Goal: Information Seeking & Learning: Learn about a topic

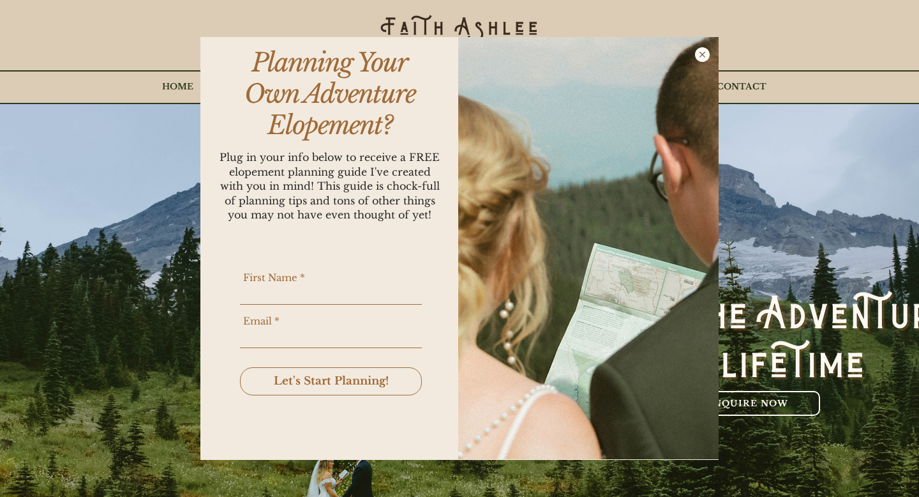
click at [706, 56] on icon "Back to site" at bounding box center [702, 54] width 15 height 15
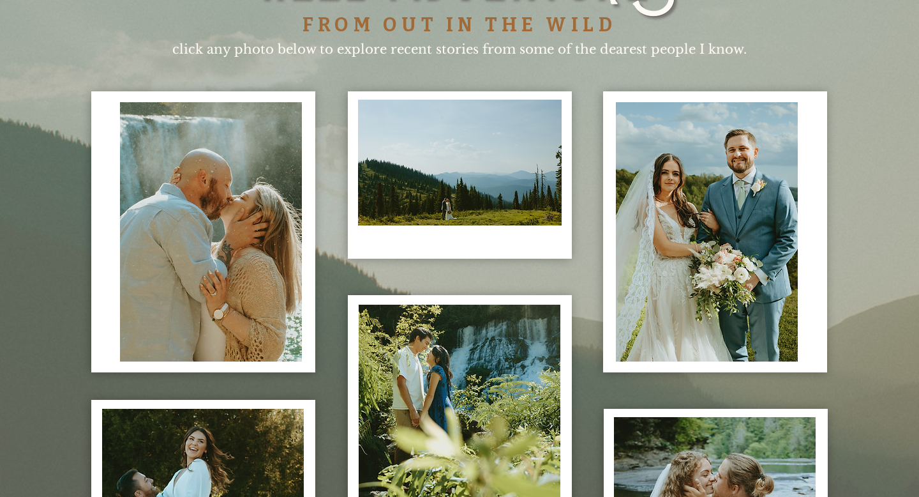
scroll to position [3215, 0]
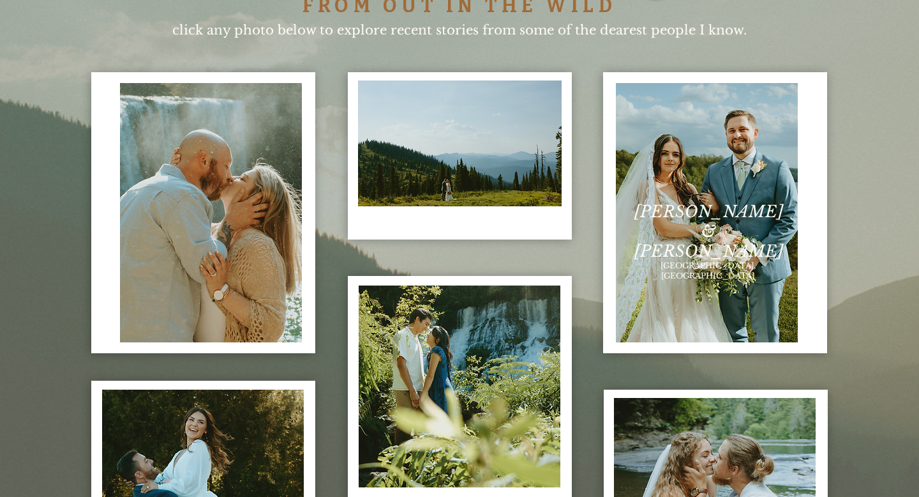
click at [711, 264] on img "content changes on hover" at bounding box center [707, 212] width 182 height 259
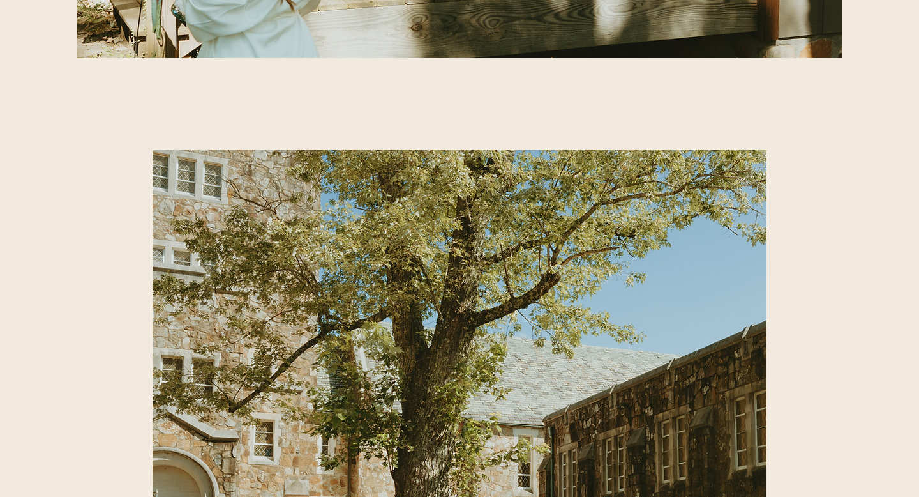
scroll to position [7373, 0]
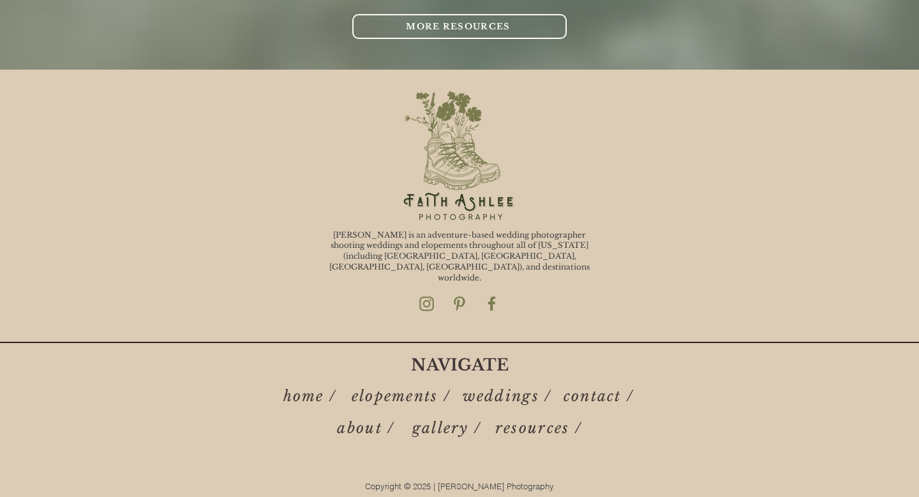
scroll to position [3215, 0]
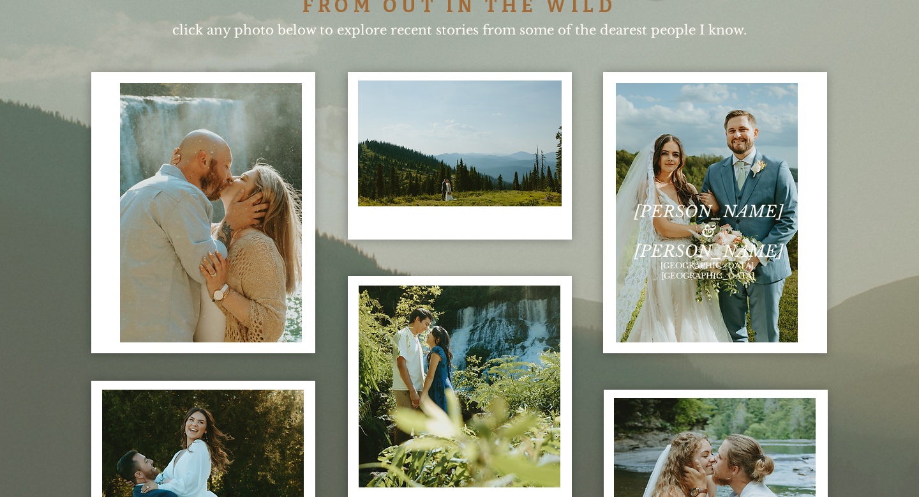
click at [756, 269] on img "content changes on hover" at bounding box center [707, 212] width 182 height 259
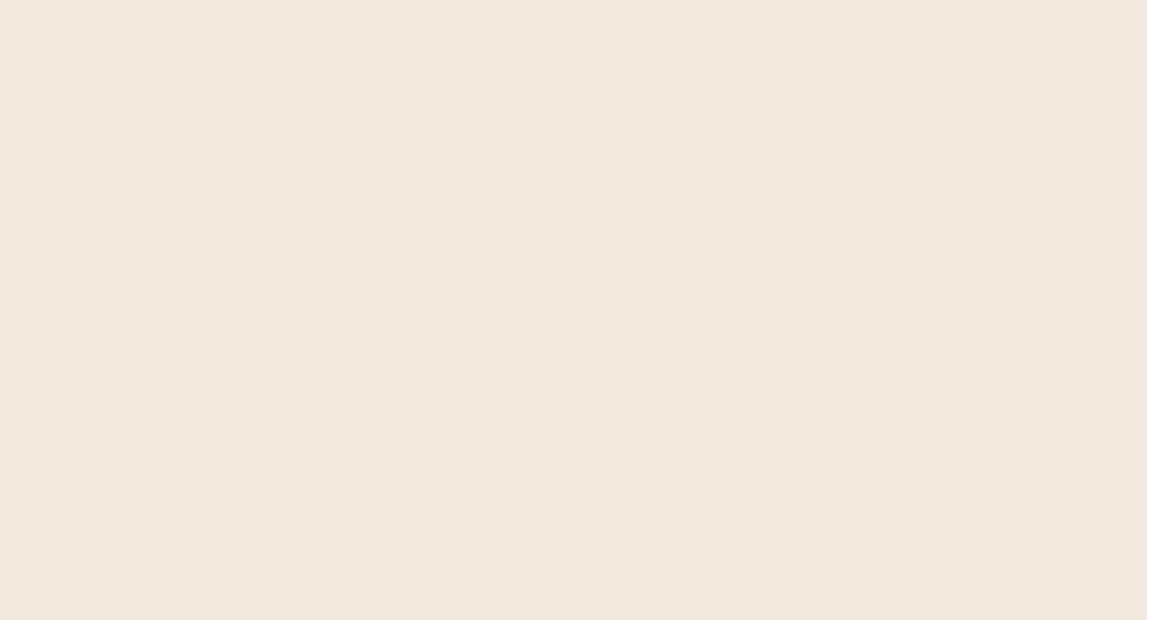
scroll to position [0, 2]
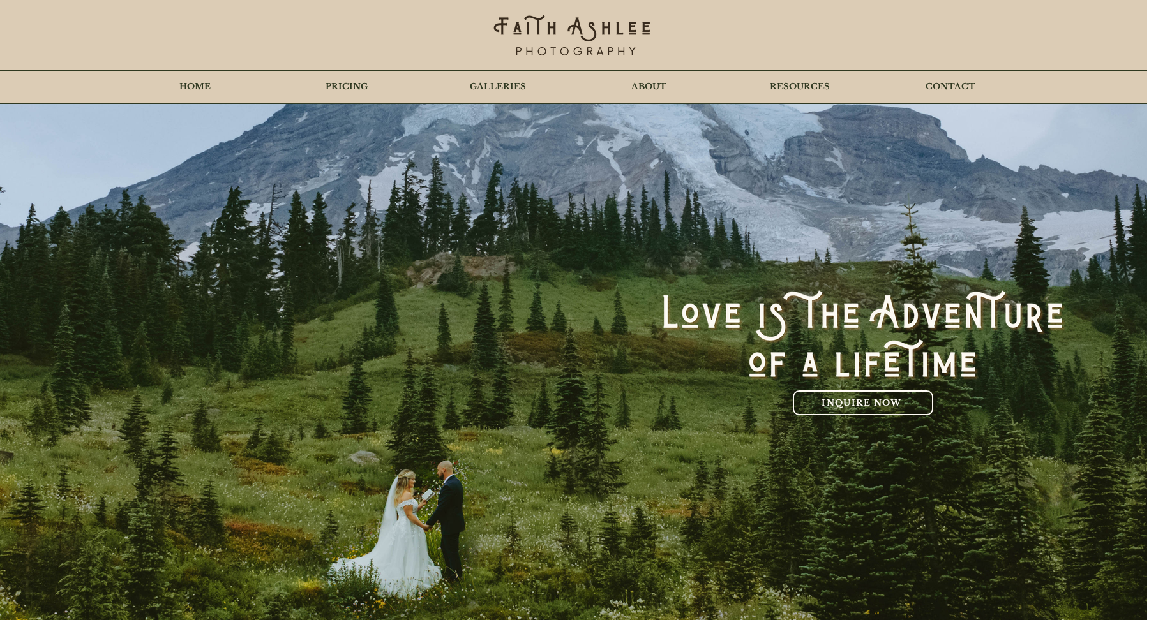
scroll to position [3214, 0]
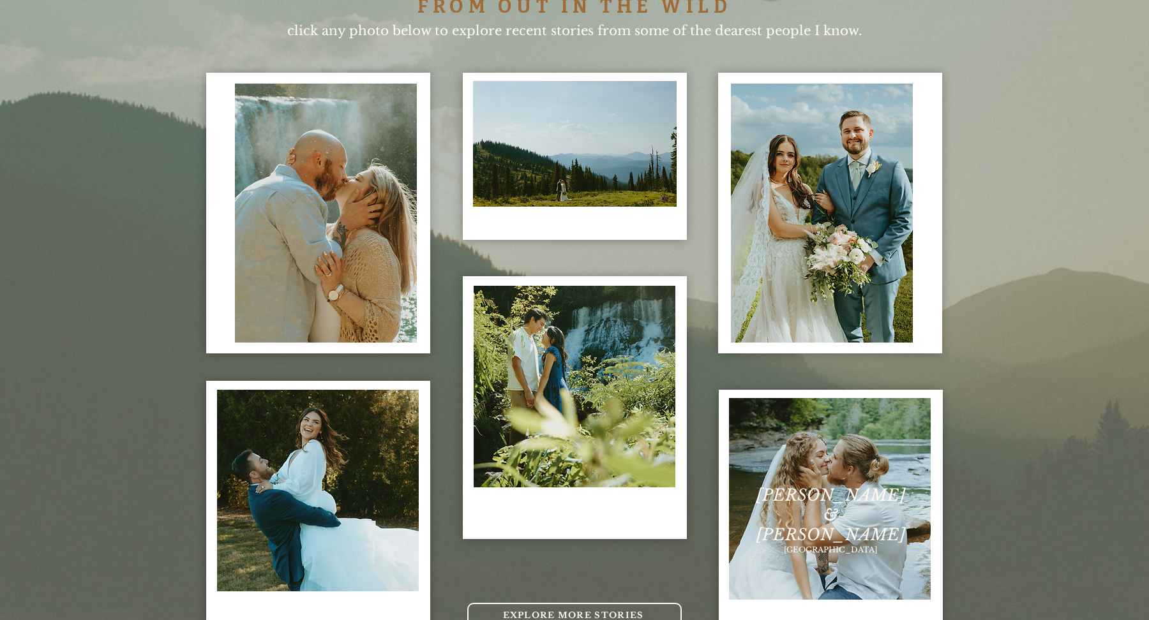
click at [848, 453] on img "content changes on hover" at bounding box center [830, 499] width 202 height 202
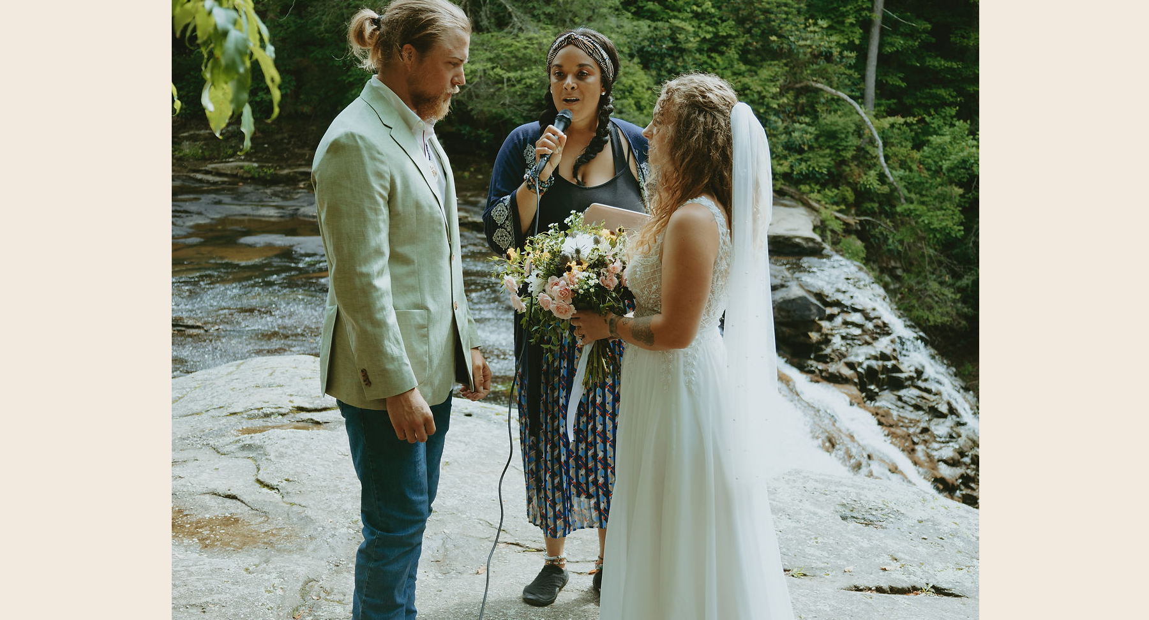
scroll to position [4121, 0]
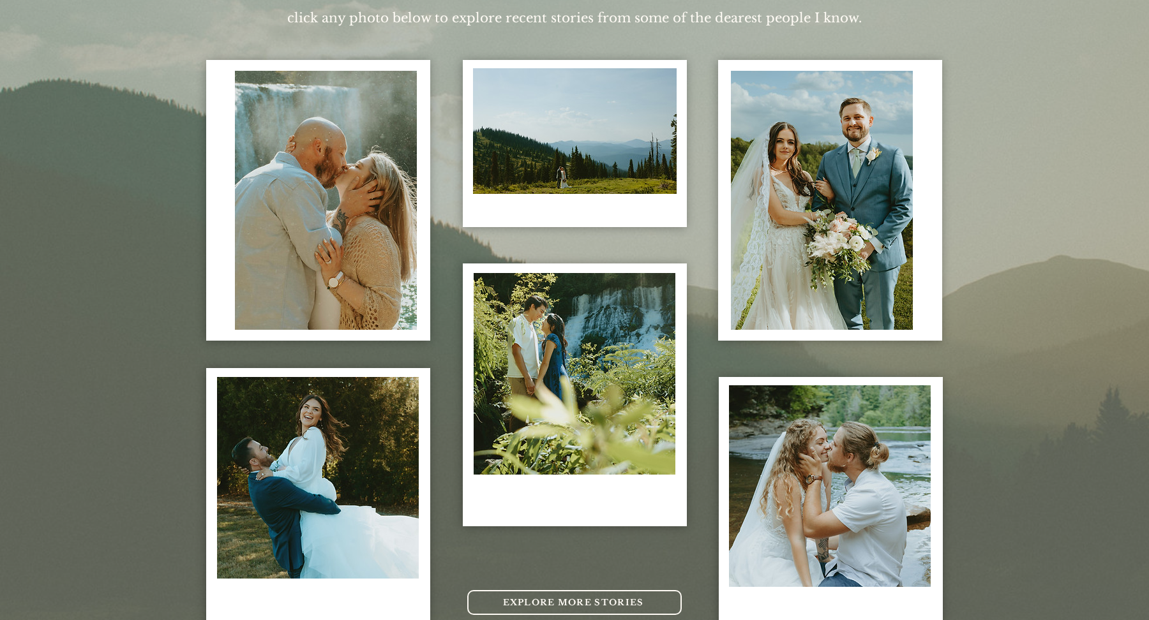
scroll to position [3232, 0]
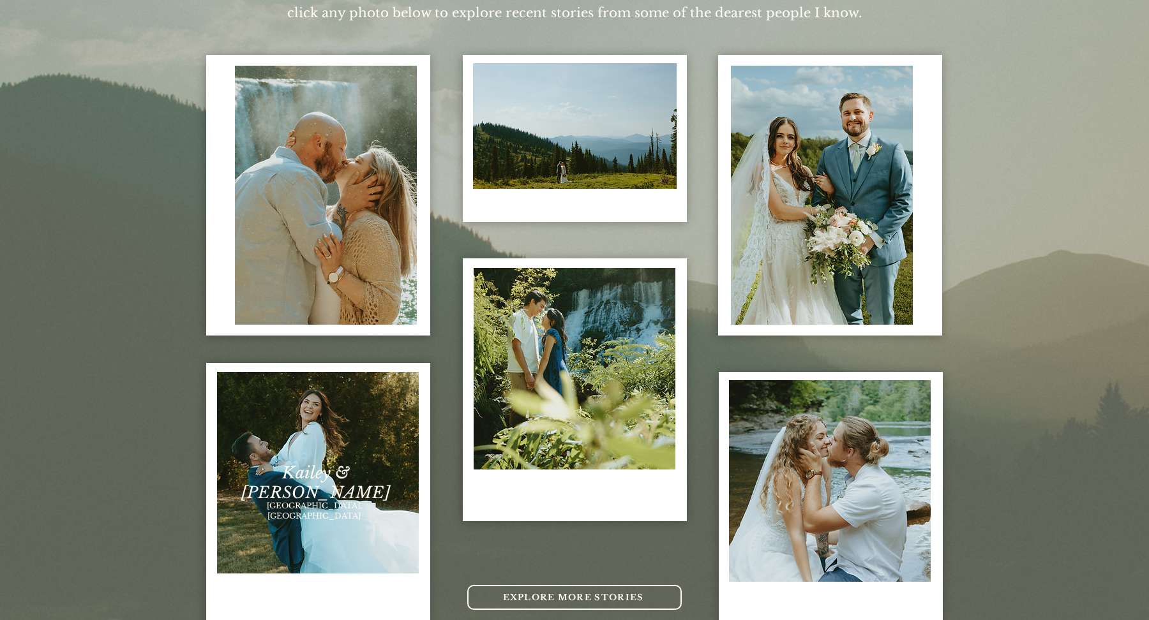
click at [319, 478] on span "Kailey & Robin" at bounding box center [315, 483] width 149 height 40
click at [301, 446] on img "content changes on hover" at bounding box center [318, 473] width 202 height 202
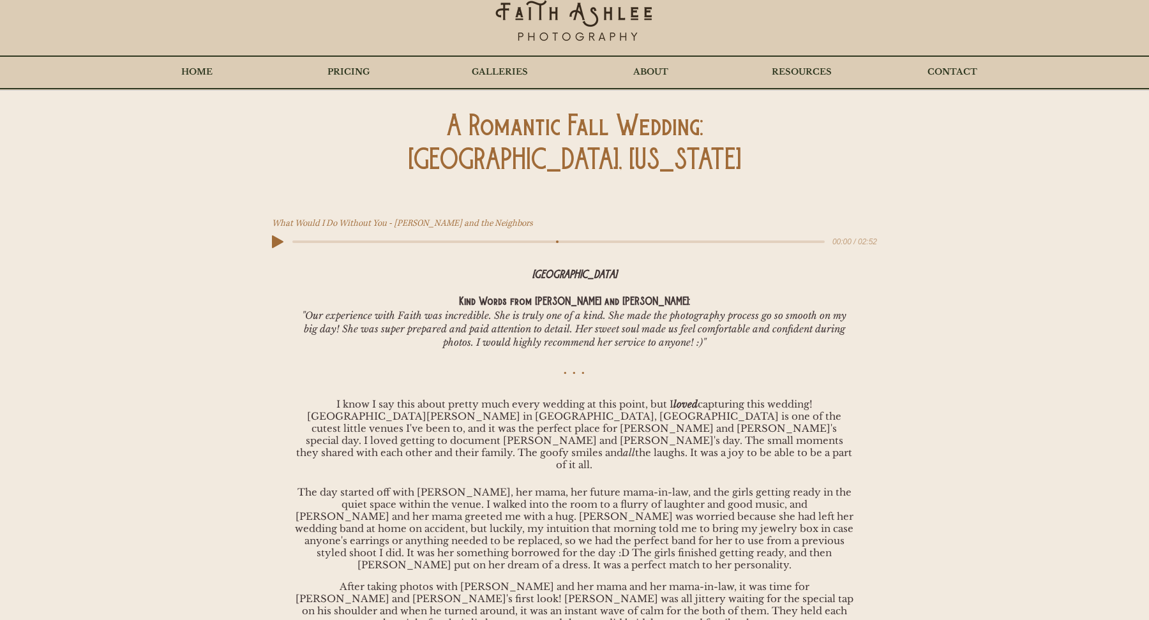
scroll to position [19, 0]
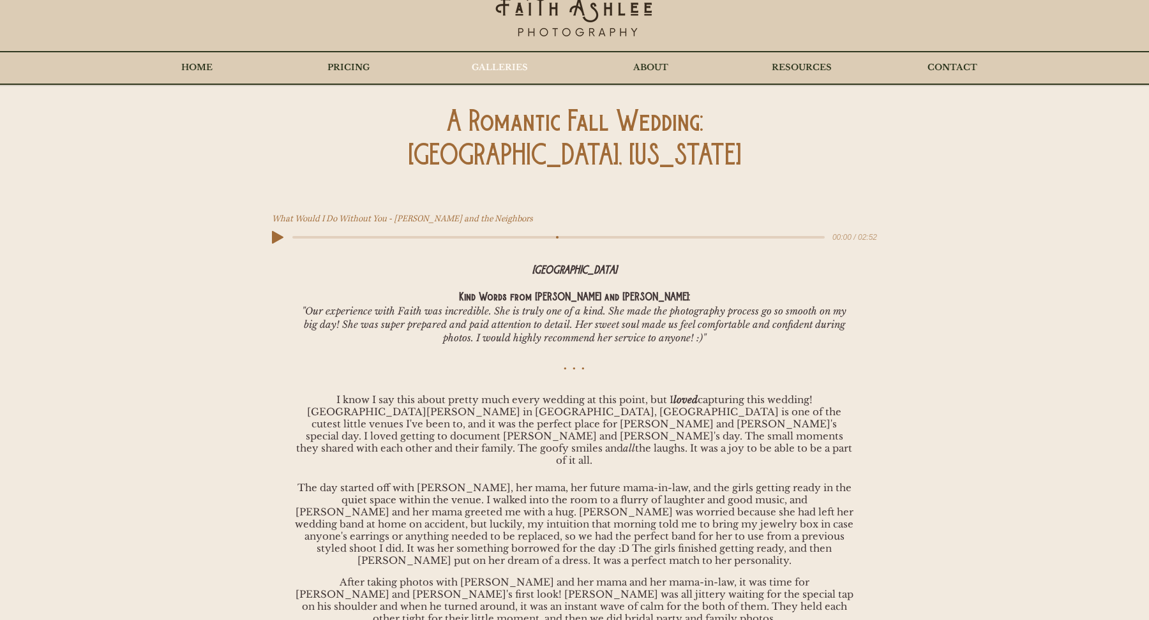
click at [518, 58] on p "GALLERIES" at bounding box center [499, 68] width 69 height 32
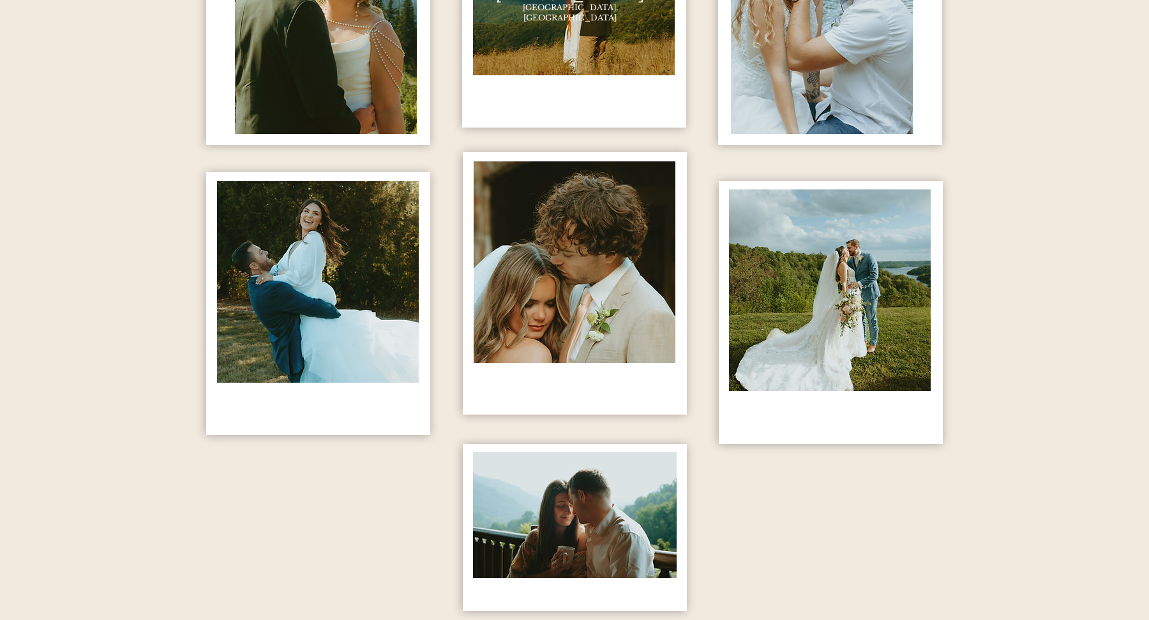
scroll to position [919, 0]
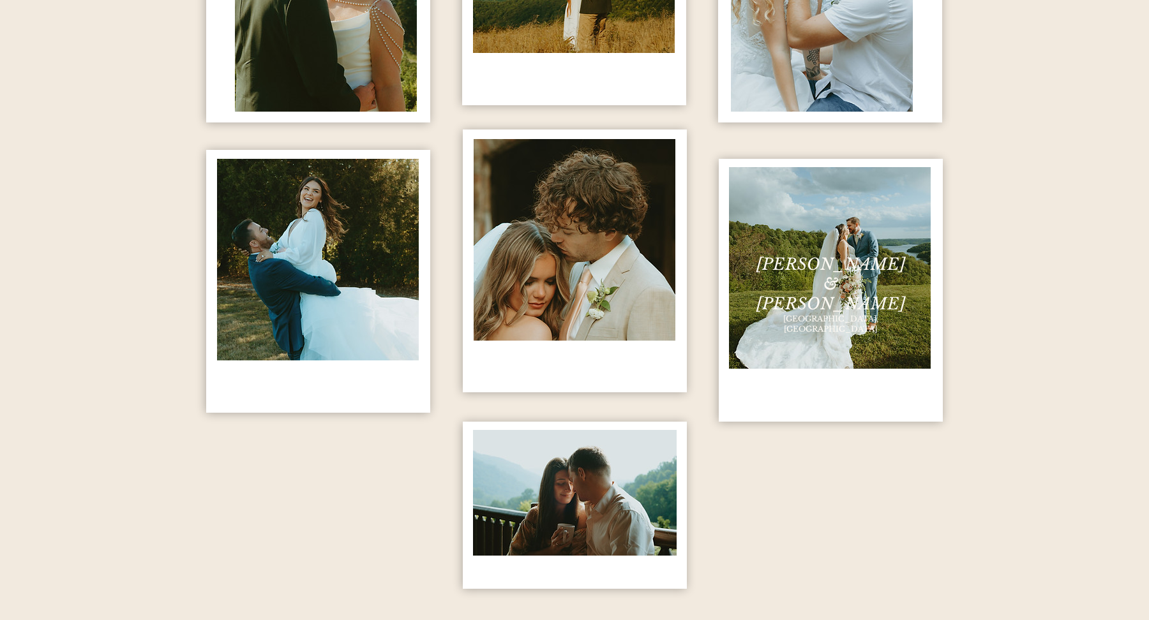
click at [841, 266] on span "Kaitlyn & Sean" at bounding box center [830, 284] width 149 height 59
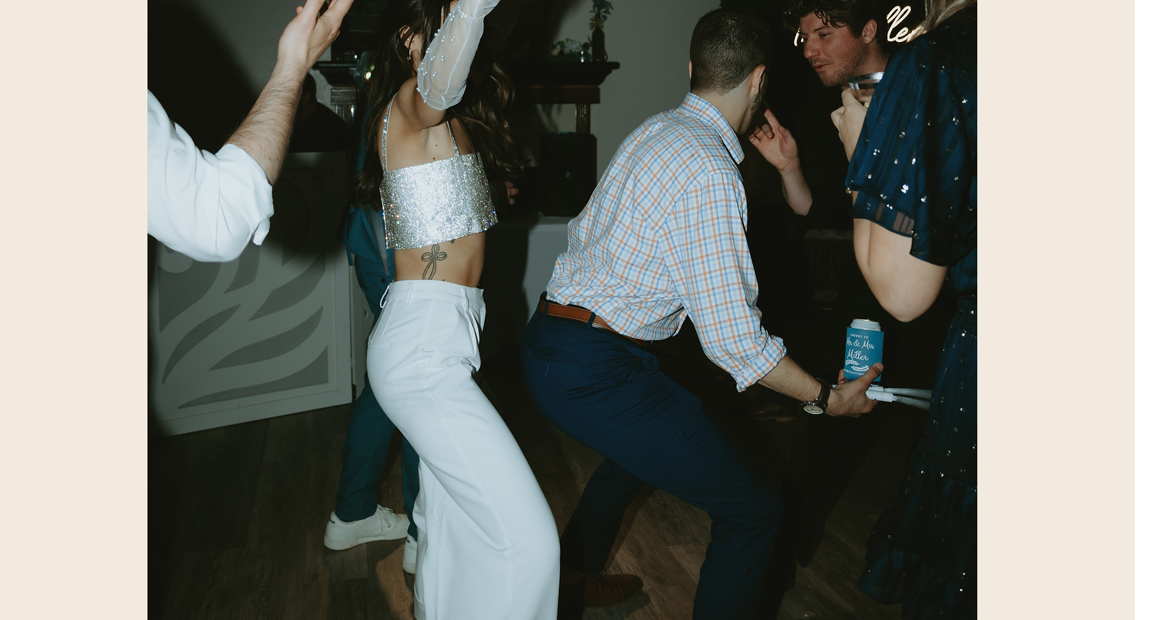
scroll to position [71487, 14]
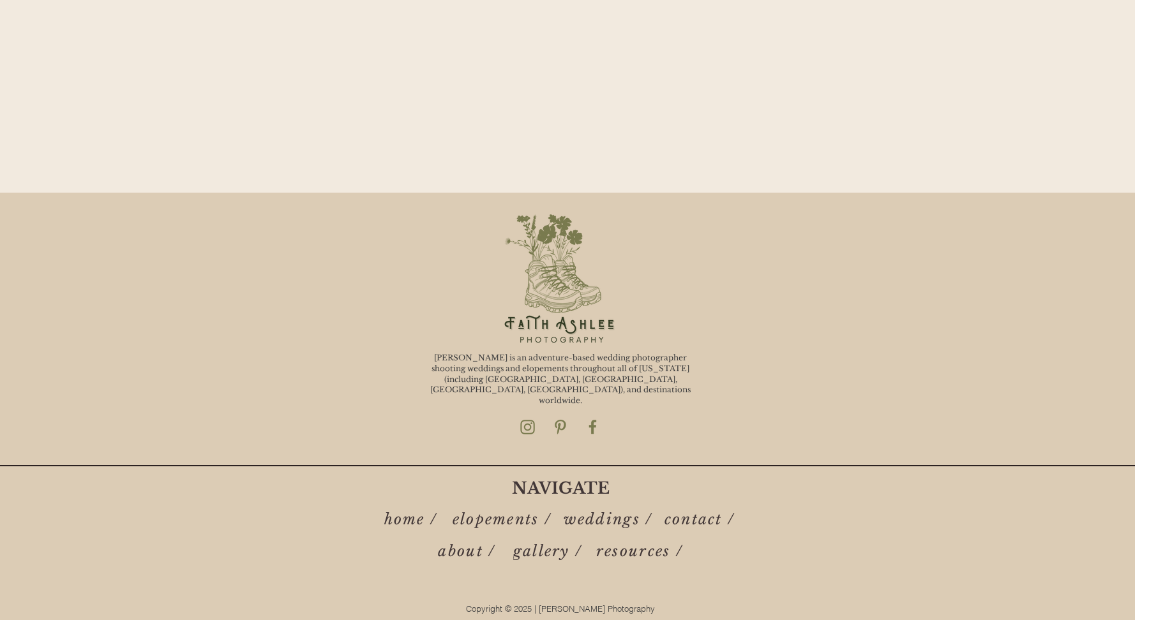
scroll to position [919, 0]
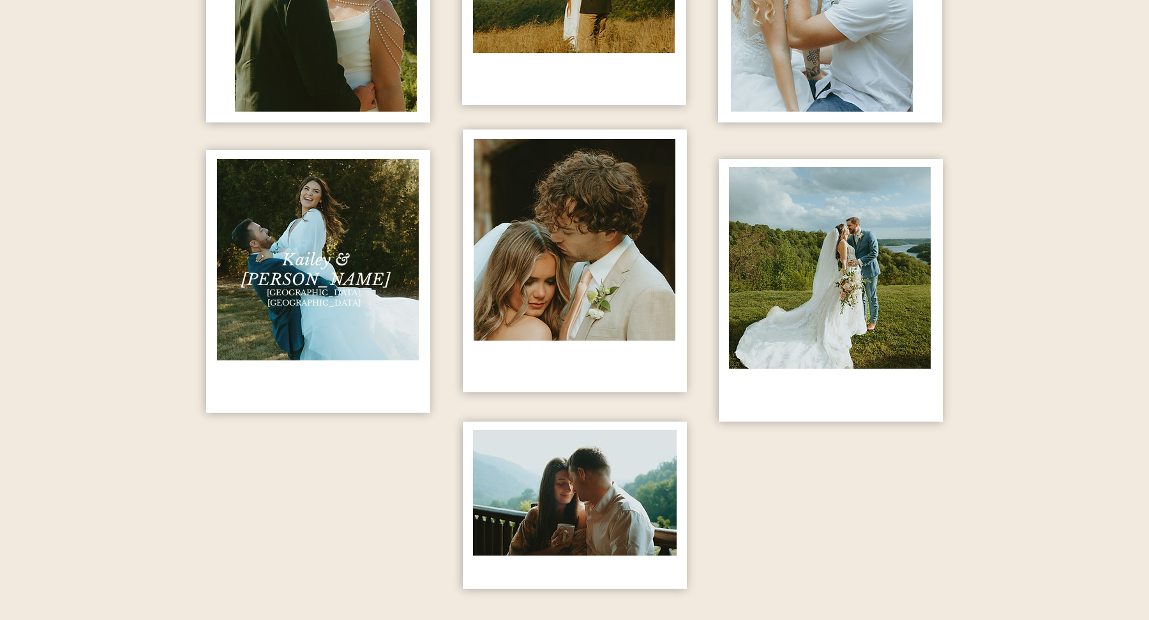
click at [324, 264] on span "Kailey & Robin" at bounding box center [315, 270] width 149 height 40
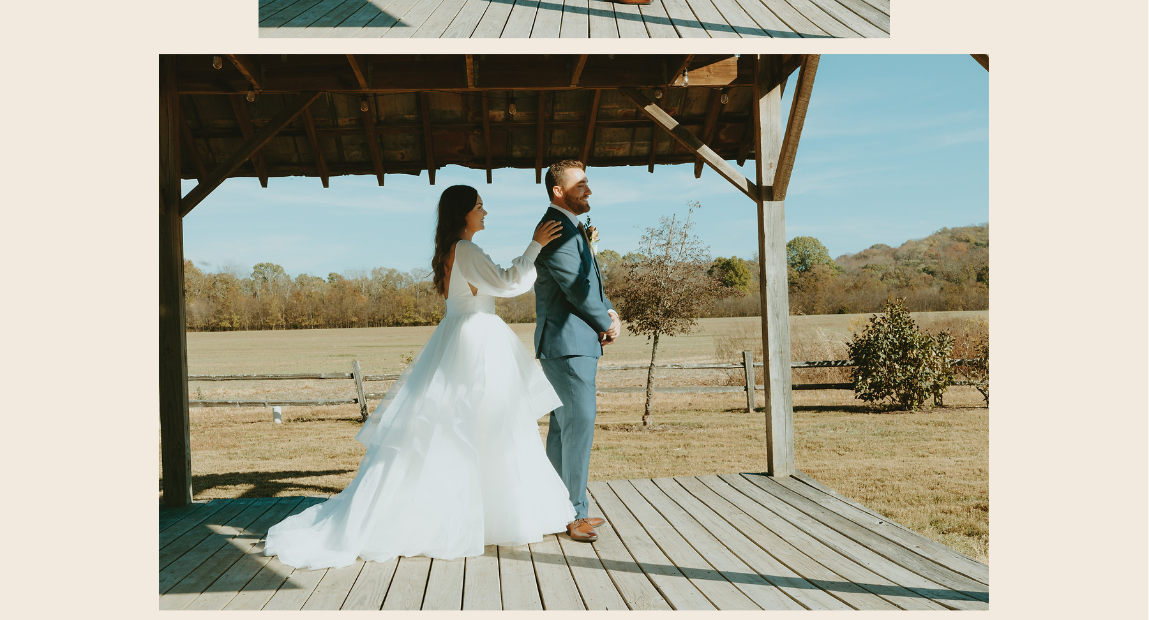
scroll to position [8930, 1]
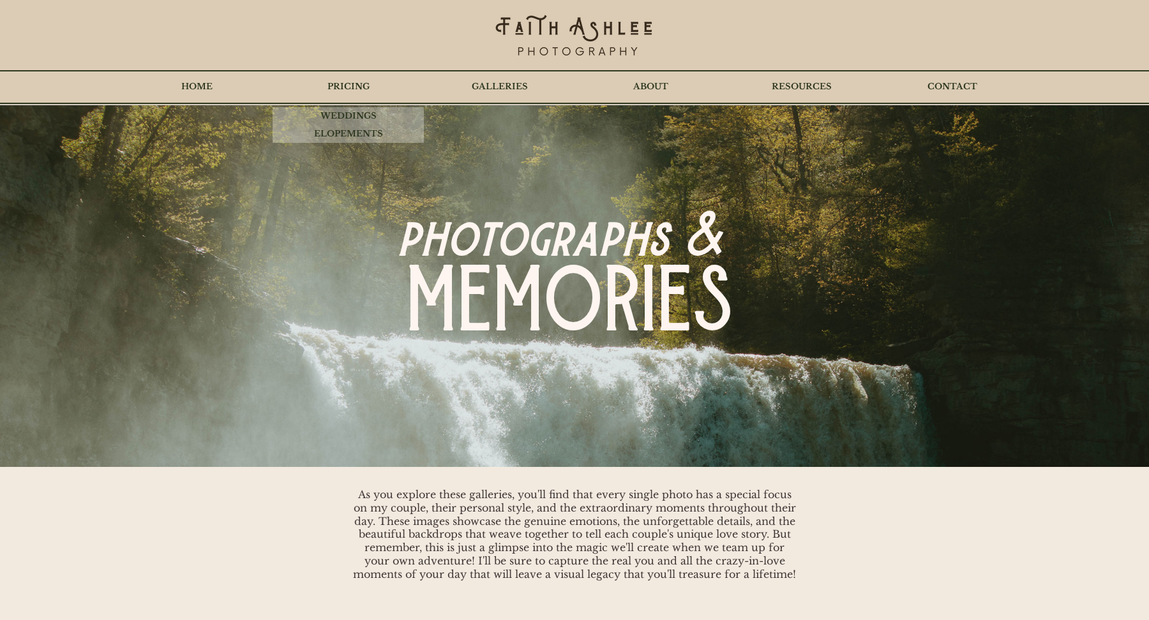
click at [343, 86] on p "PRICING" at bounding box center [348, 87] width 55 height 32
click at [343, 116] on p "WEDDINGS" at bounding box center [348, 116] width 69 height 18
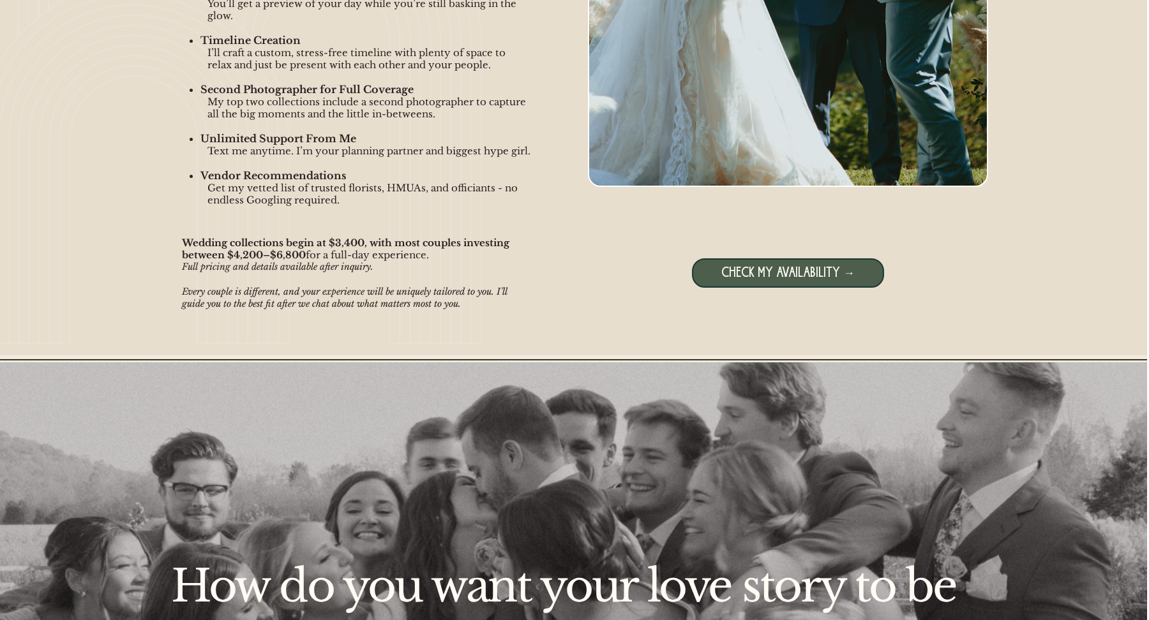
scroll to position [1443, 2]
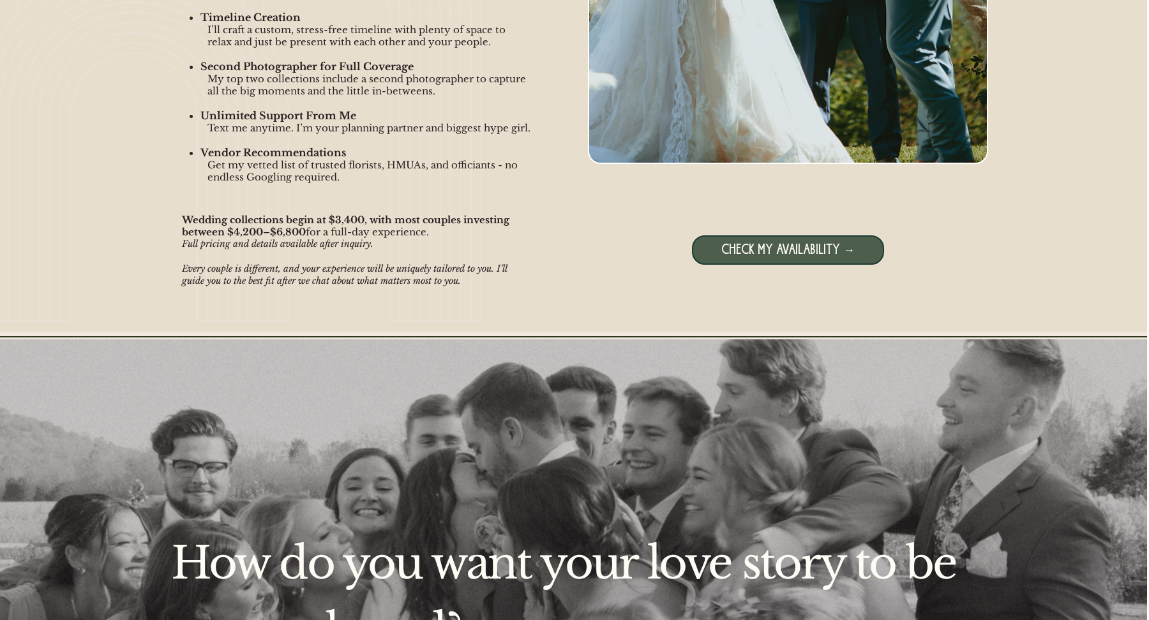
click at [772, 251] on span "CHECK MY AVAILABILITY →" at bounding box center [787, 251] width 133 height 16
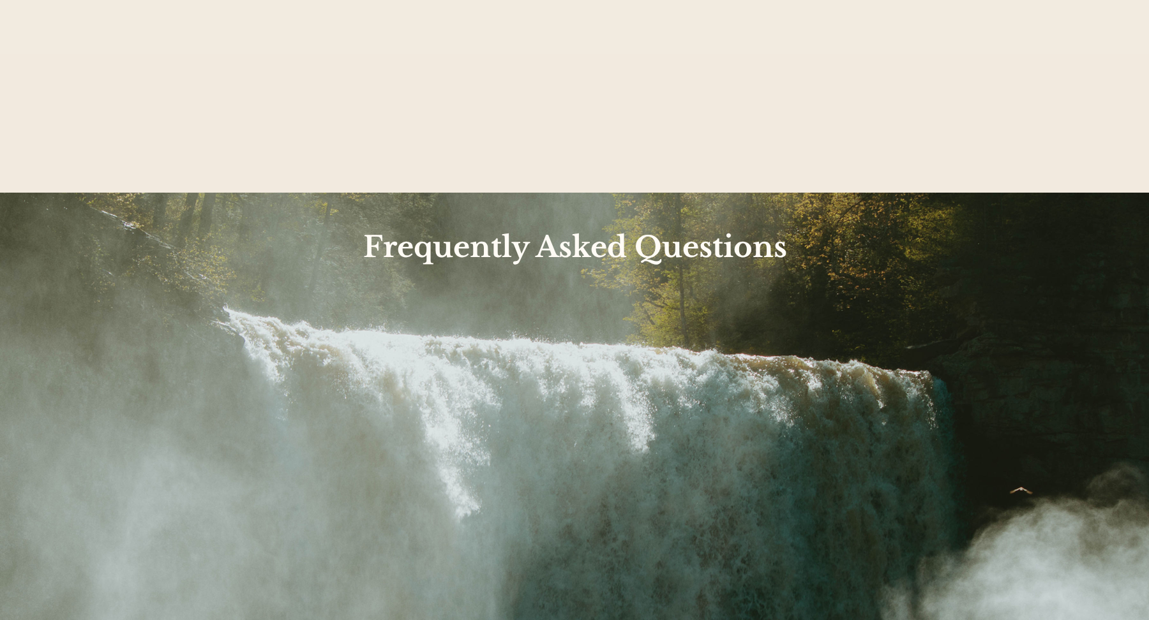
scroll to position [4231, 0]
